Goal: Check status: Check status

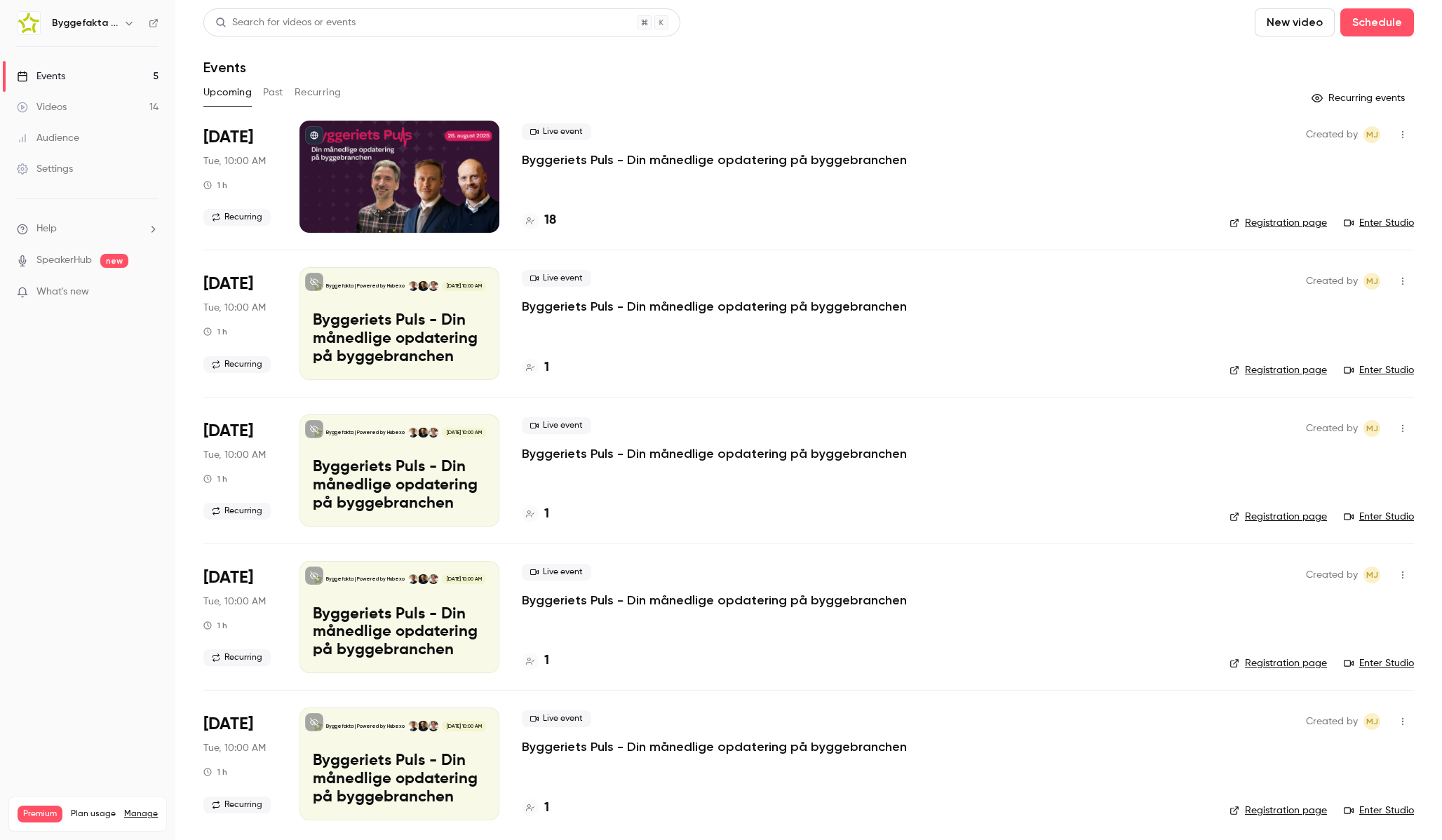
click at [127, 25] on icon "button" at bounding box center [129, 23] width 12 height 12
click at [126, 118] on li "Switch channel 11" at bounding box center [120, 129] width 218 height 37
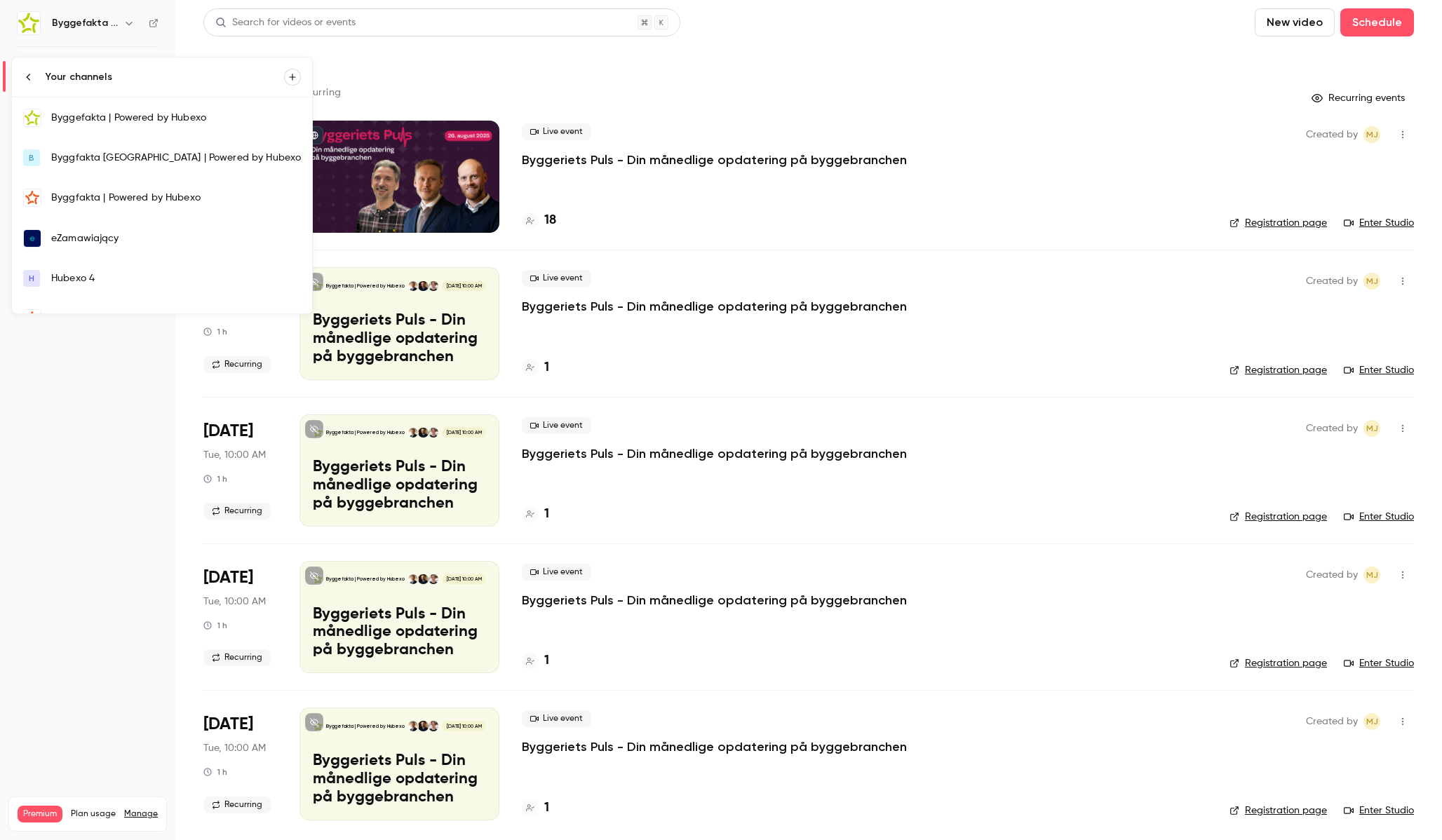
scroll to position [229, 0]
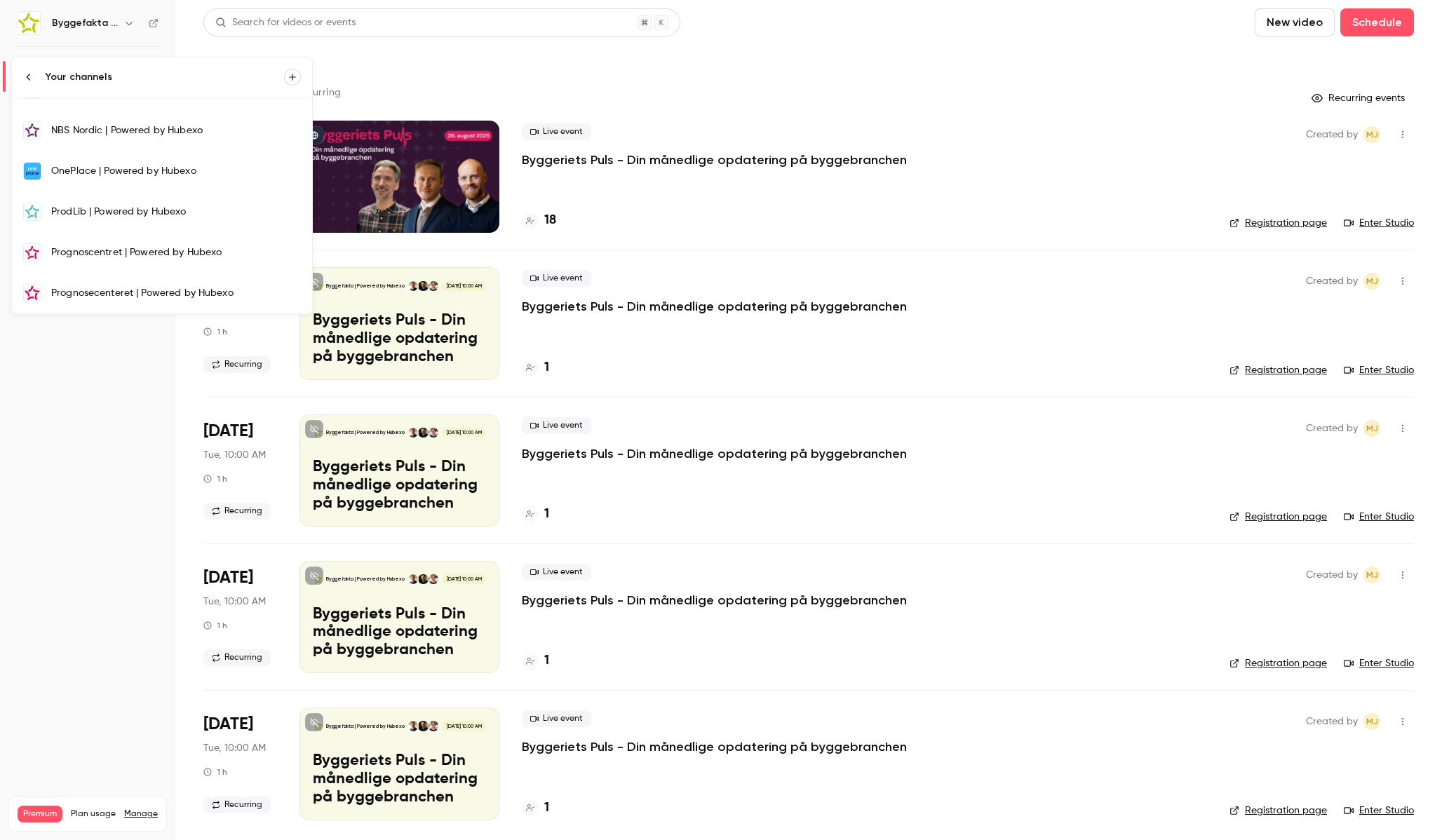
click at [93, 288] on div "Prognosecenteret | Powered by Hubexo" at bounding box center [176, 293] width 250 height 14
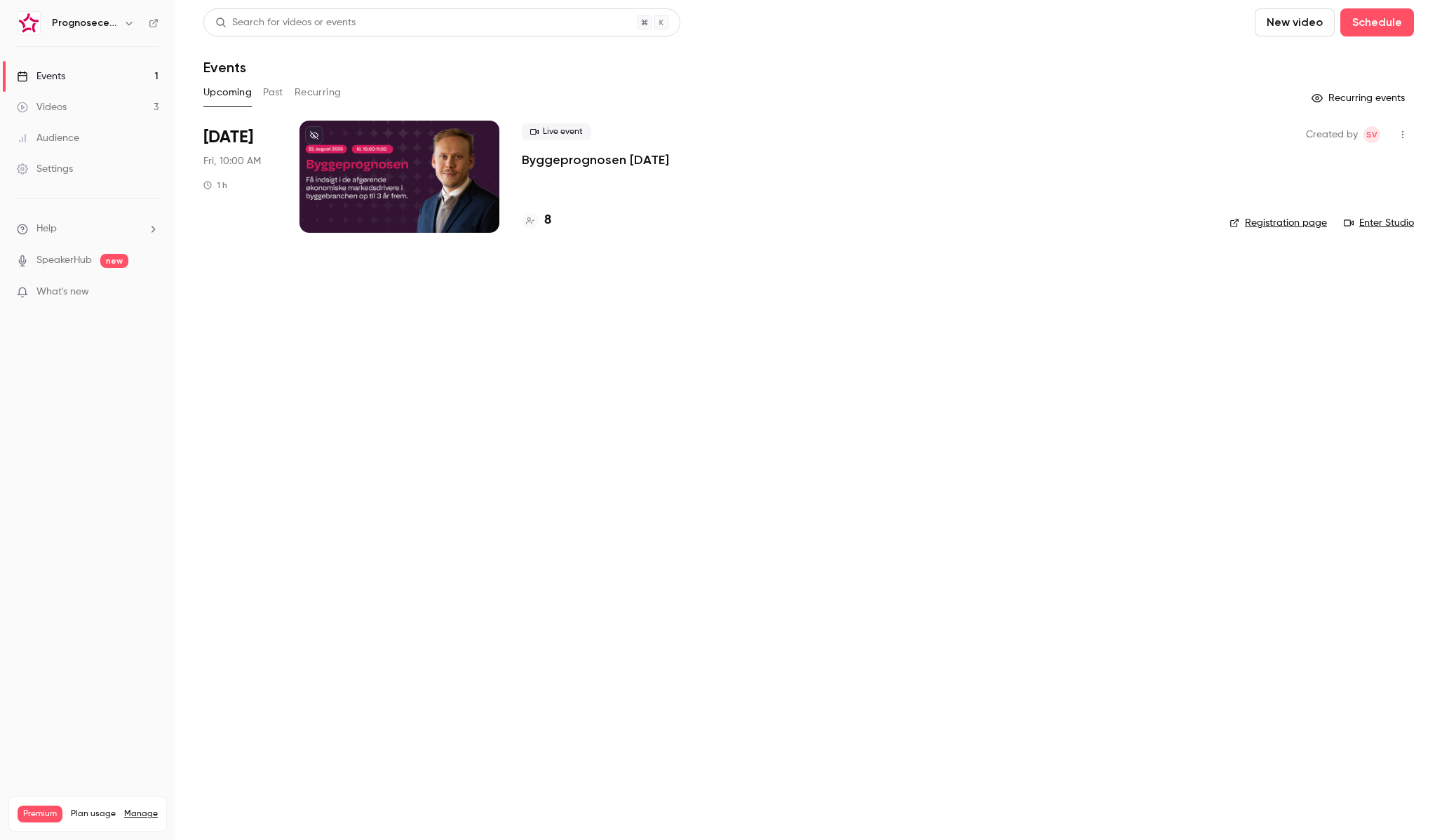
click at [273, 90] on button "Past" at bounding box center [273, 92] width 20 height 22
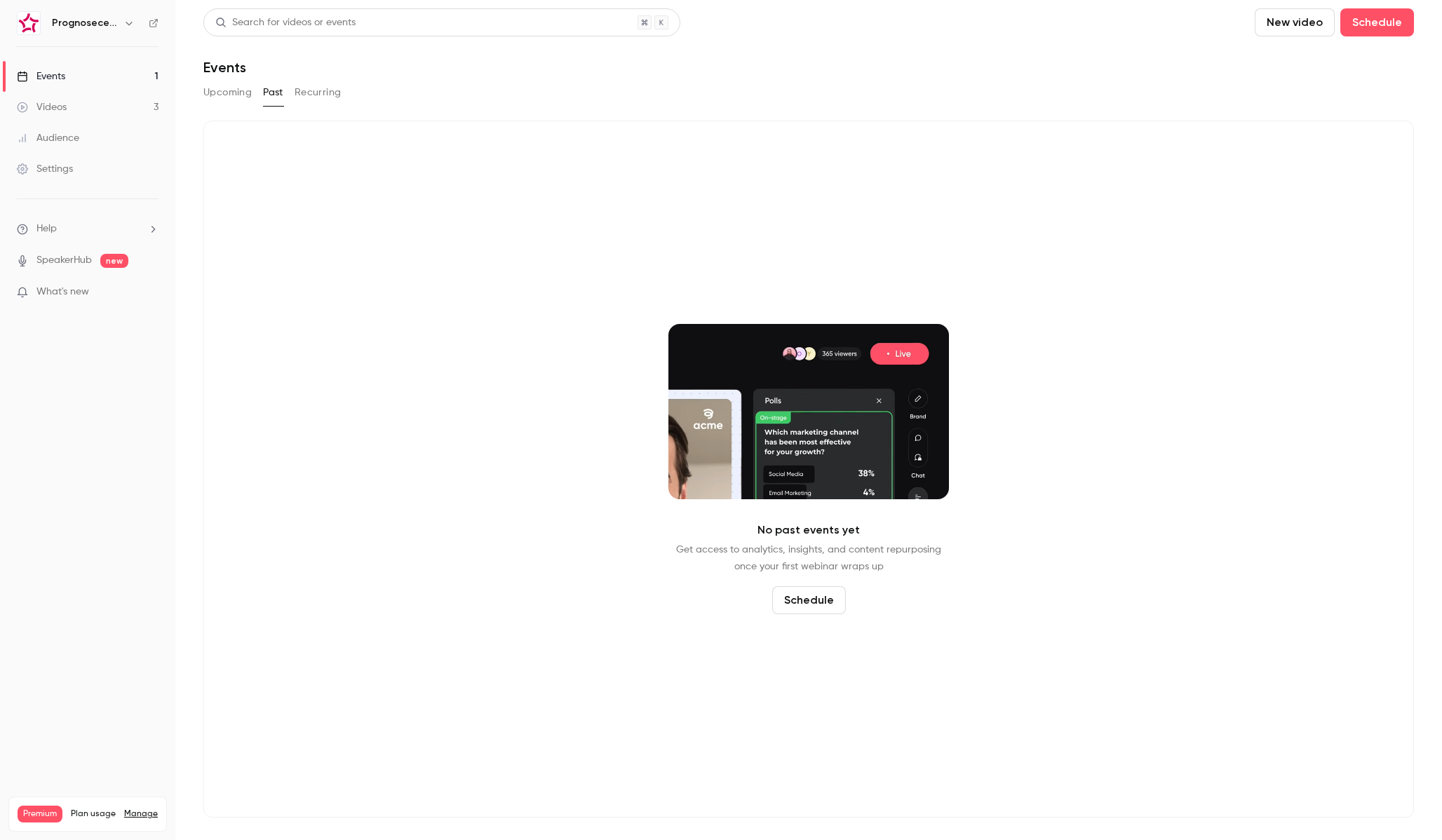
click at [232, 89] on button "Upcoming" at bounding box center [227, 92] width 49 height 22
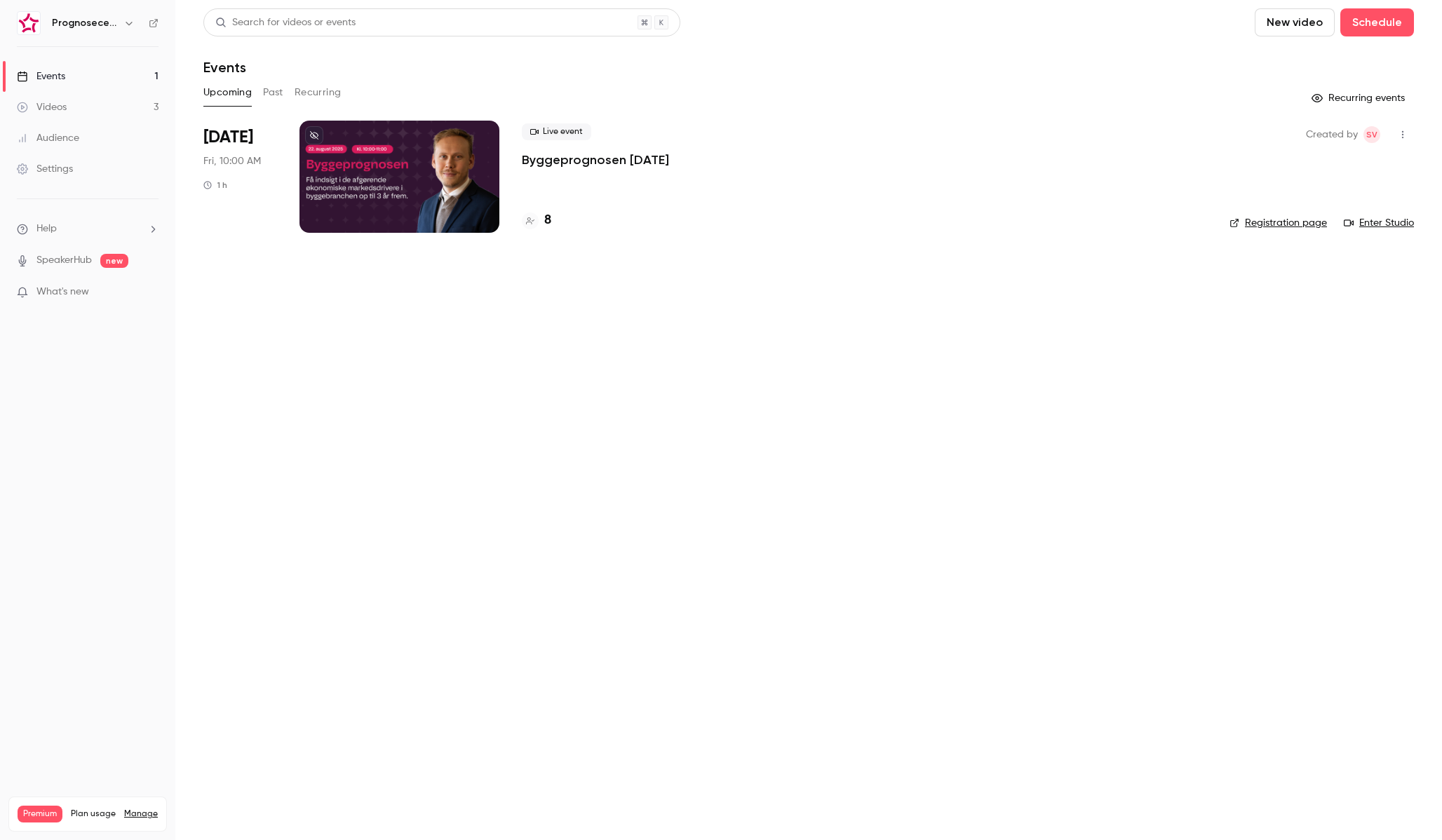
click at [567, 166] on p "Byggeprognosen [DATE]" at bounding box center [595, 160] width 147 height 17
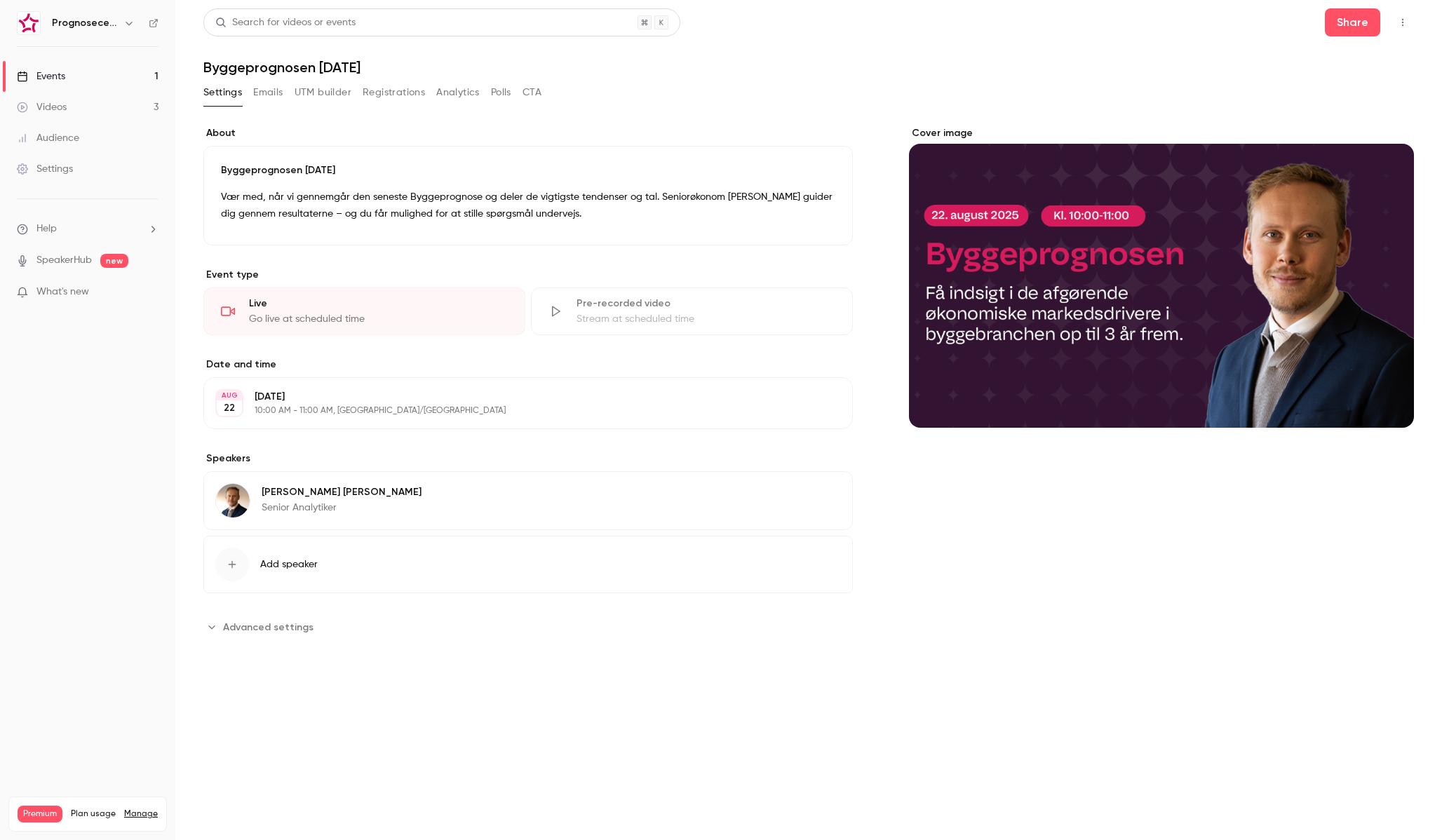
click at [382, 91] on button "Registrations" at bounding box center [394, 92] width 62 height 22
